Goal: Find specific page/section: Find specific page/section

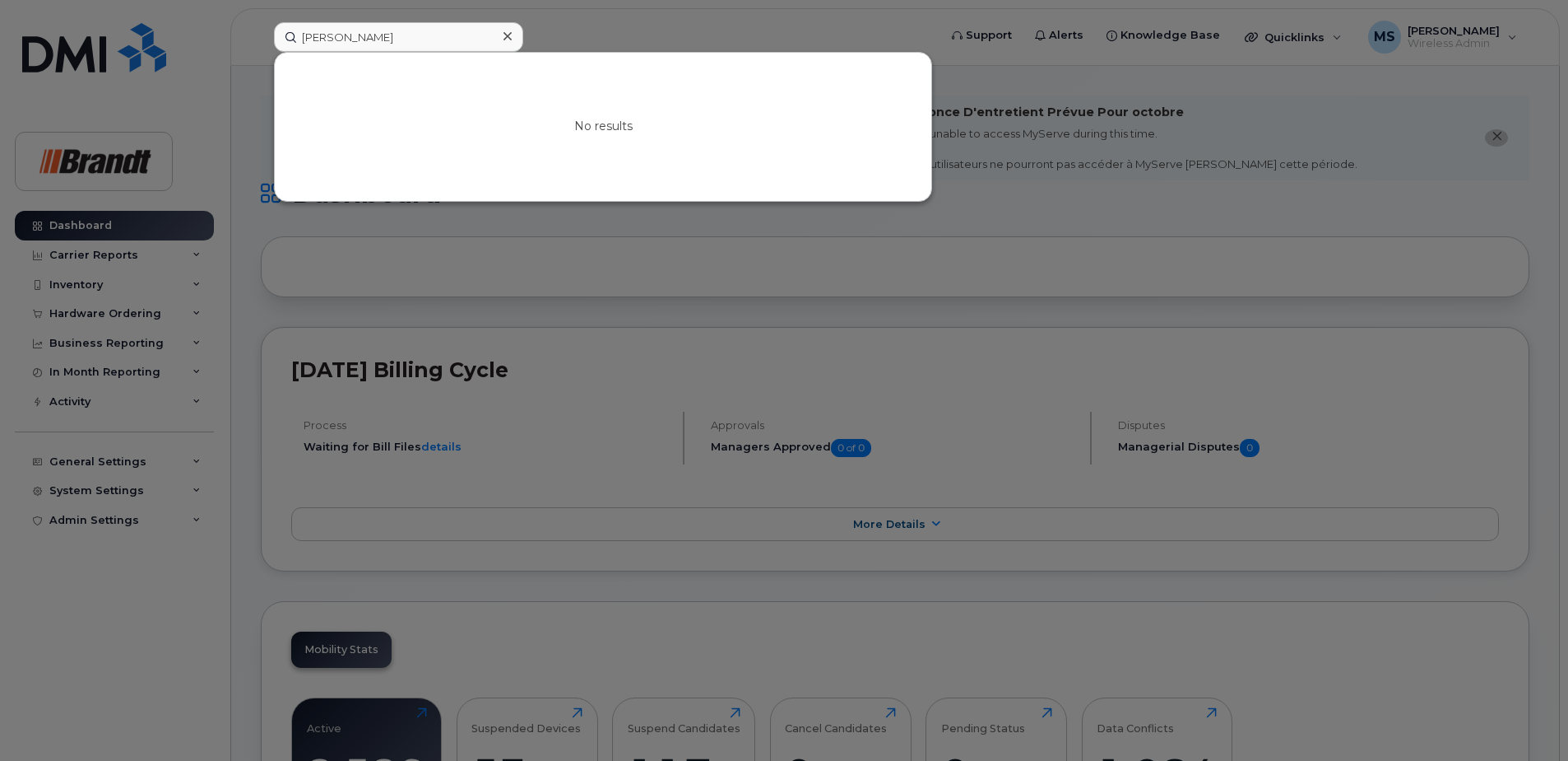
drag, startPoint x: 345, startPoint y: 39, endPoint x: 176, endPoint y: 46, distance: 169.1
click at [261, 44] on div "pat m No results" at bounding box center [601, 37] width 680 height 29
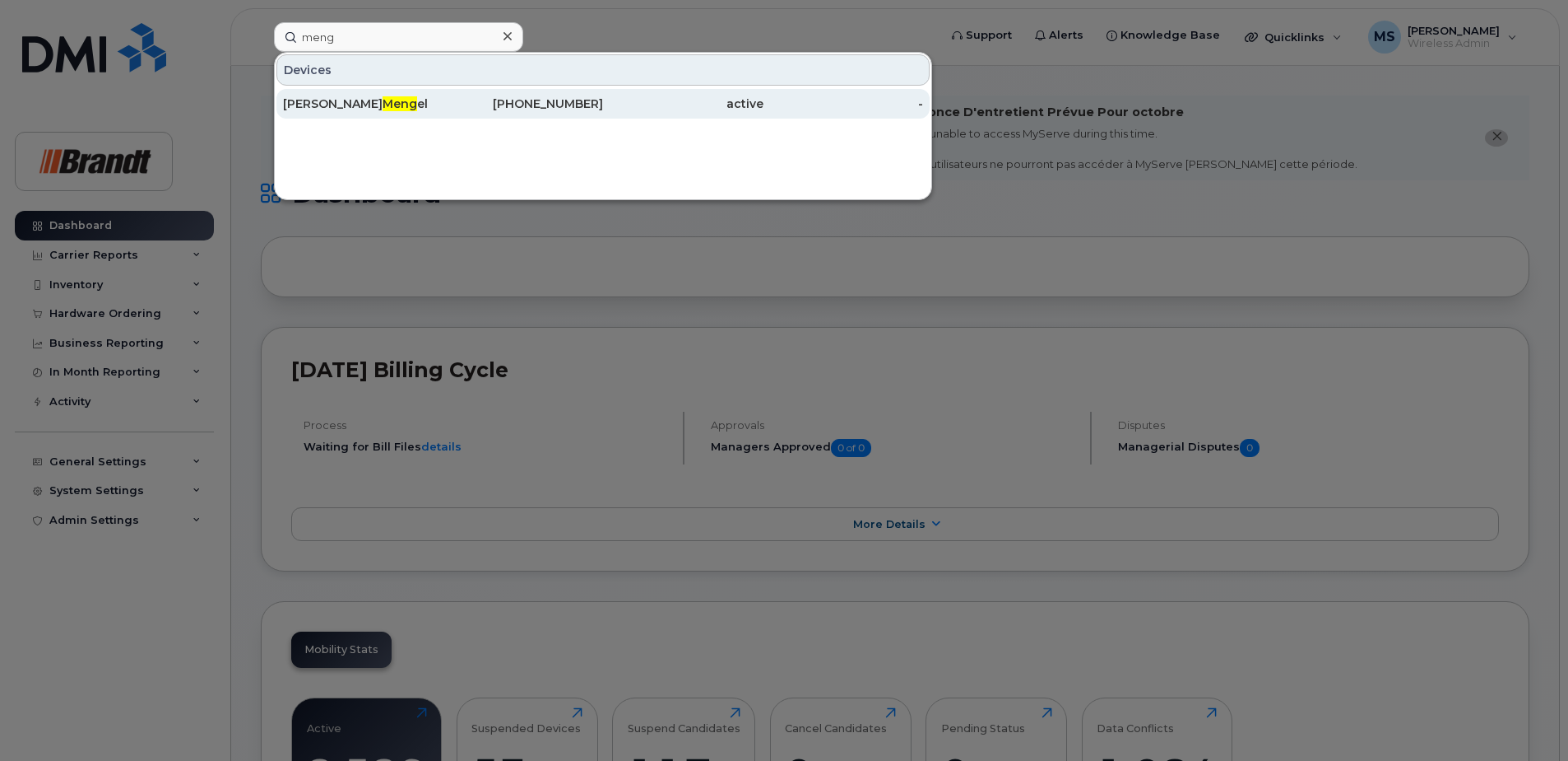
type input "meng"
click at [528, 107] on div "[PHONE_NUMBER]" at bounding box center [523, 104] width 160 height 17
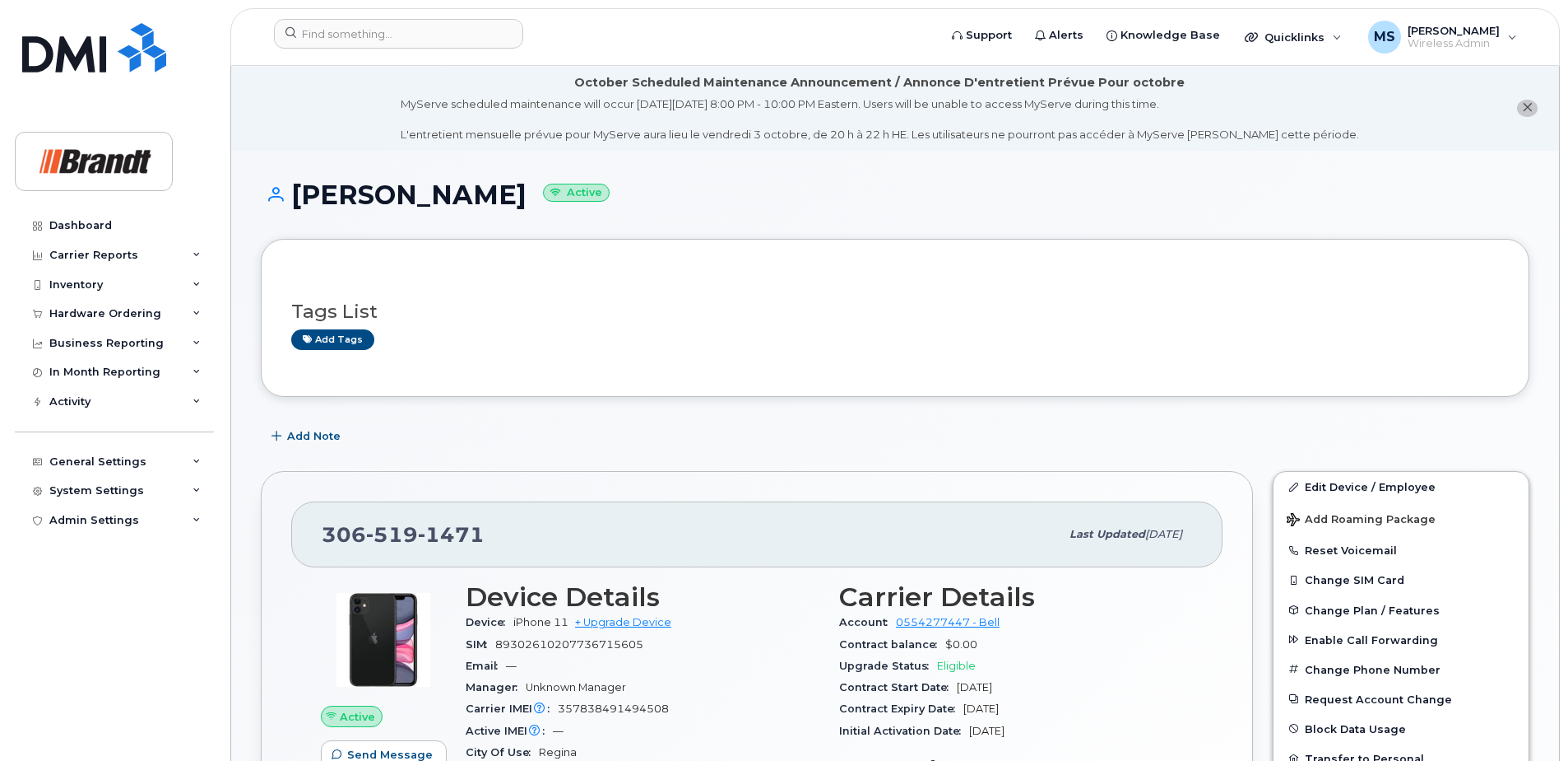
click at [1529, 109] on icon "close notification" at bounding box center [1528, 107] width 11 height 11
